Goal: Task Accomplishment & Management: Manage account settings

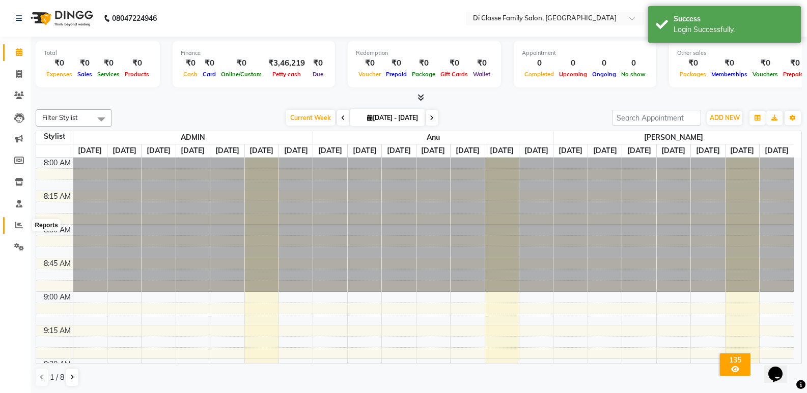
click at [21, 224] on icon at bounding box center [19, 225] width 8 height 8
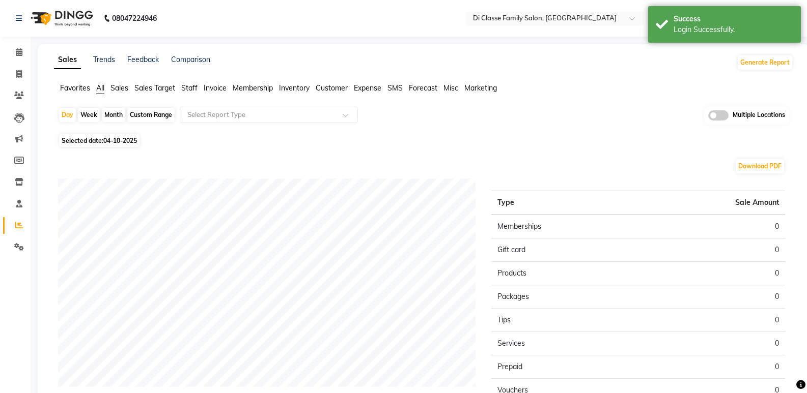
click at [263, 151] on div "Download PDF Sales summary Type Sale Amount Memberships 0 Gift card 0 Products …" at bounding box center [421, 316] width 743 height 332
click at [212, 89] on span "Invoice" at bounding box center [215, 87] width 23 height 9
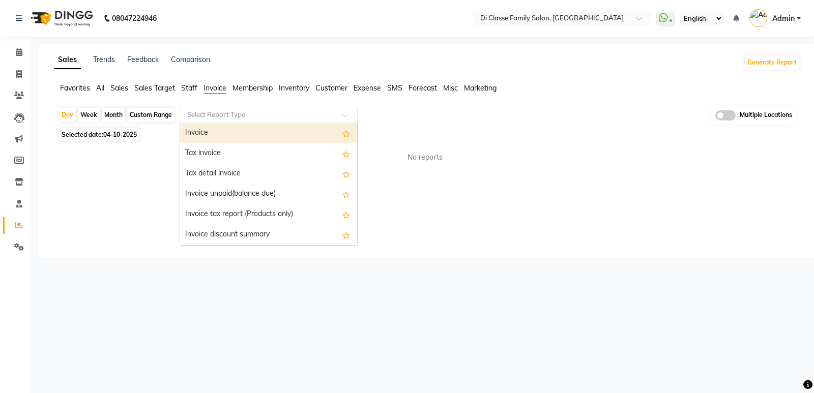
click at [216, 114] on input "text" at bounding box center [258, 115] width 147 height 10
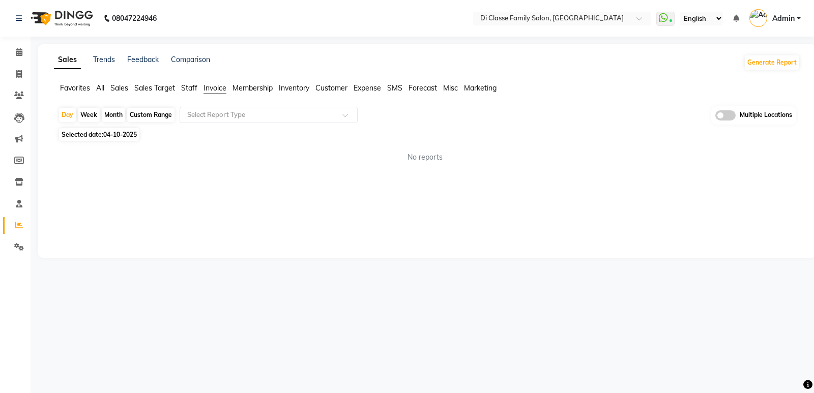
click at [85, 133] on span "Selected date: [DATE]" at bounding box center [99, 134] width 80 height 13
select select "10"
select select "2025"
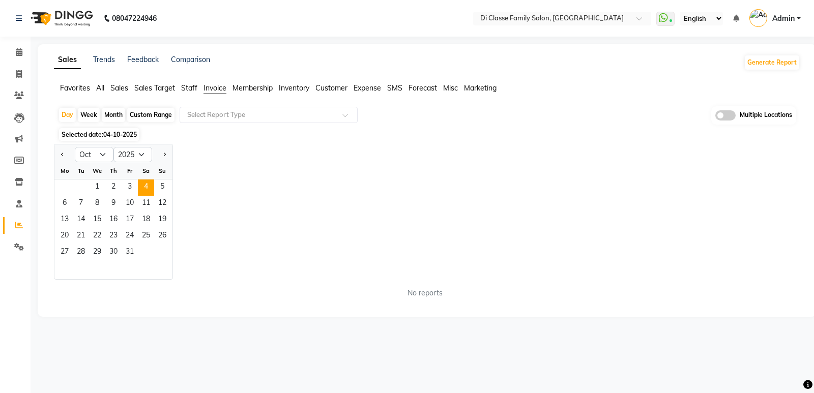
click at [115, 107] on div "Day Week Month Custom Range Select Report Type Multiple Locations" at bounding box center [427, 115] width 738 height 19
click at [116, 113] on div "Month" at bounding box center [113, 115] width 23 height 14
select select "10"
select select "2025"
click at [56, 153] on div at bounding box center [64, 155] width 20 height 16
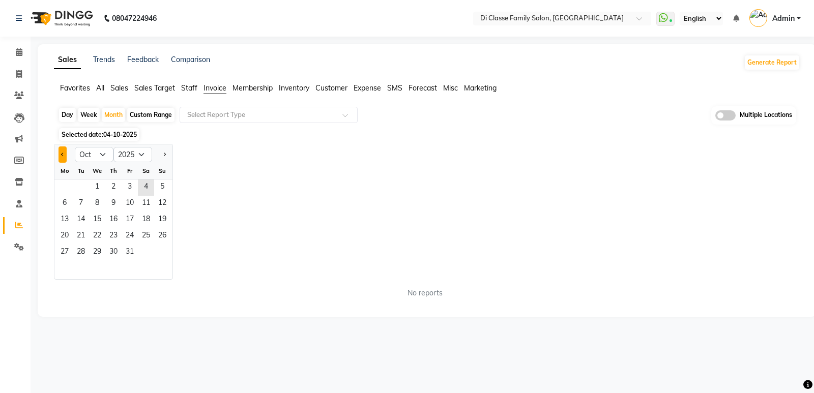
click at [61, 154] on button "Previous month" at bounding box center [63, 155] width 8 height 16
select select "9"
click at [66, 189] on span "1" at bounding box center [64, 188] width 16 height 16
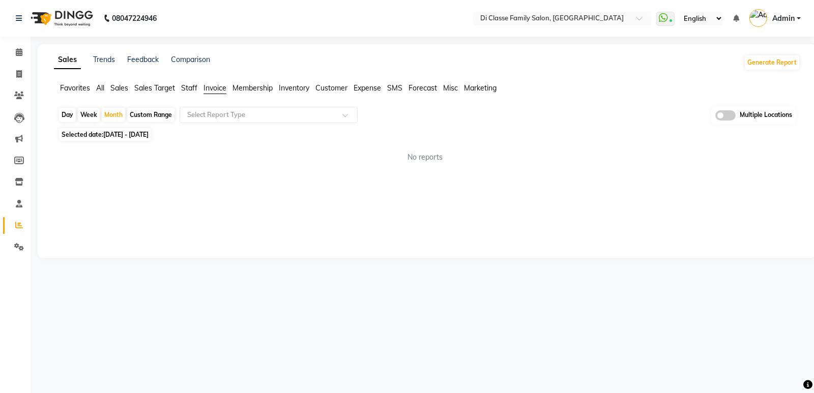
click at [189, 89] on span "Staff" at bounding box center [189, 87] width 16 height 9
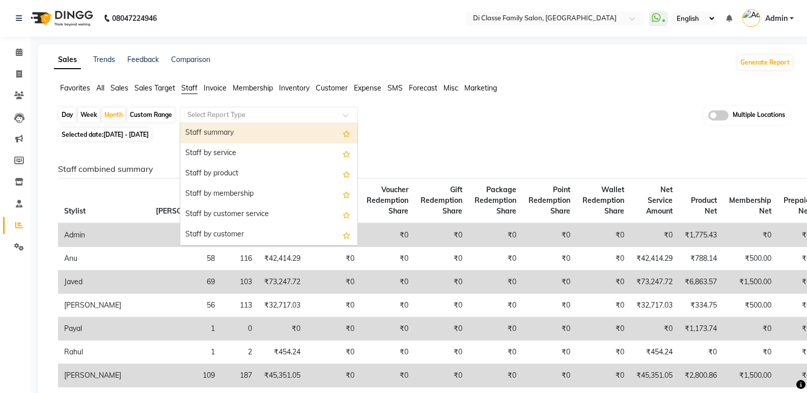
click at [218, 121] on div "Select Report Type" at bounding box center [269, 115] width 178 height 16
click at [237, 140] on div "Staff summary" at bounding box center [268, 133] width 177 height 20
select select "full_report"
select select "csv"
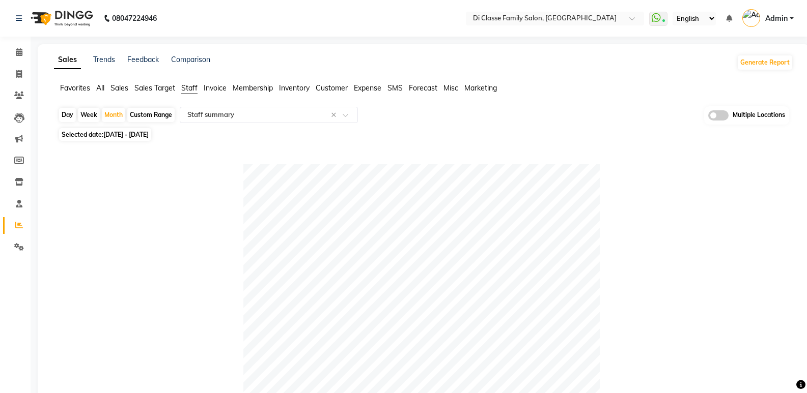
click at [792, 17] on link "Admin" at bounding box center [767, 18] width 51 height 17
click at [738, 73] on link "Sign out" at bounding box center [741, 73] width 93 height 16
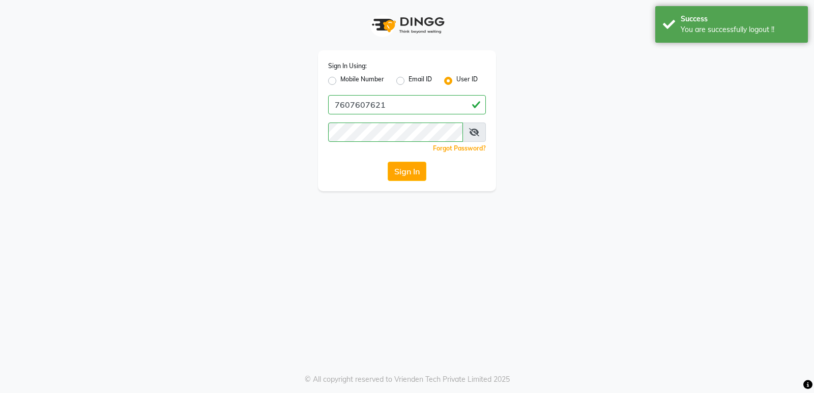
click at [340, 81] on label "Mobile Number" at bounding box center [362, 81] width 44 height 12
click at [340, 81] on input "Mobile Number" at bounding box center [343, 78] width 7 height 7
radio input "true"
radio input "false"
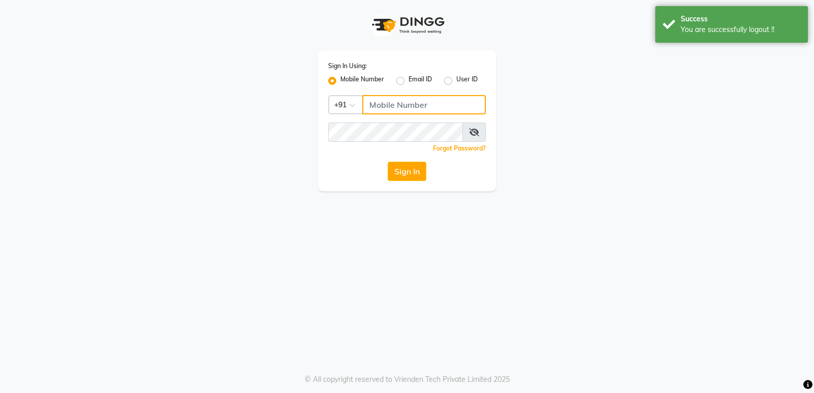
click at [401, 111] on input "Username" at bounding box center [424, 104] width 124 height 19
type input "7607607621"
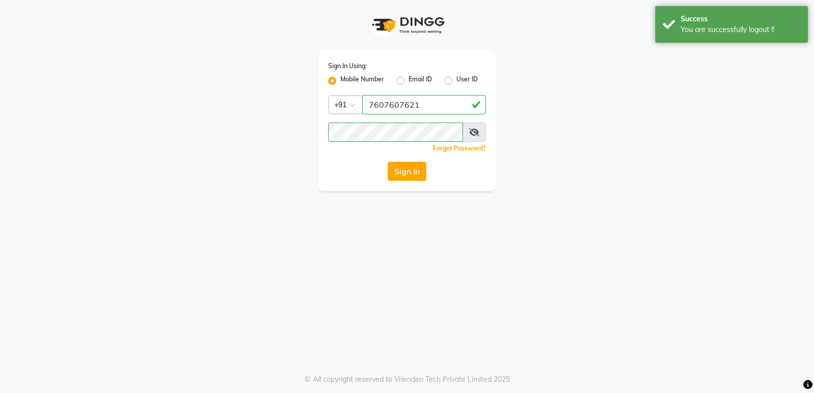
click at [401, 171] on button "Sign In" at bounding box center [407, 171] width 39 height 19
